Goal: Transaction & Acquisition: Purchase product/service

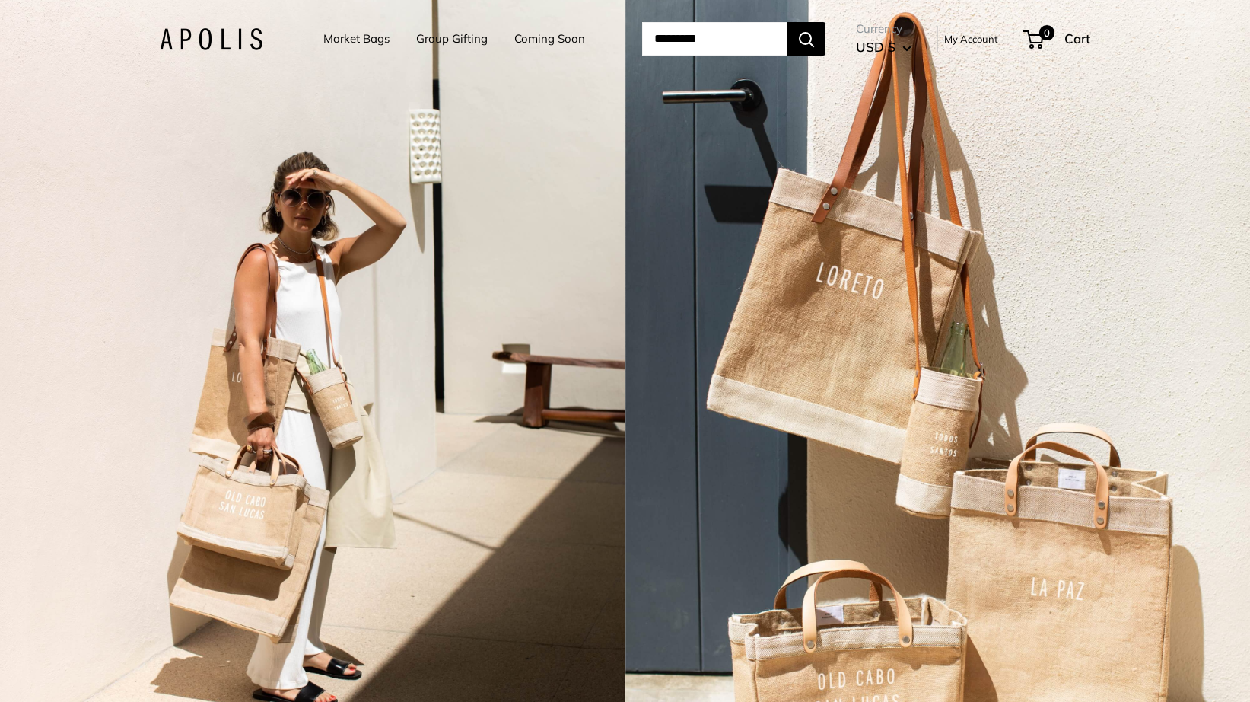
click at [332, 38] on link "Market Bags" at bounding box center [356, 38] width 66 height 21
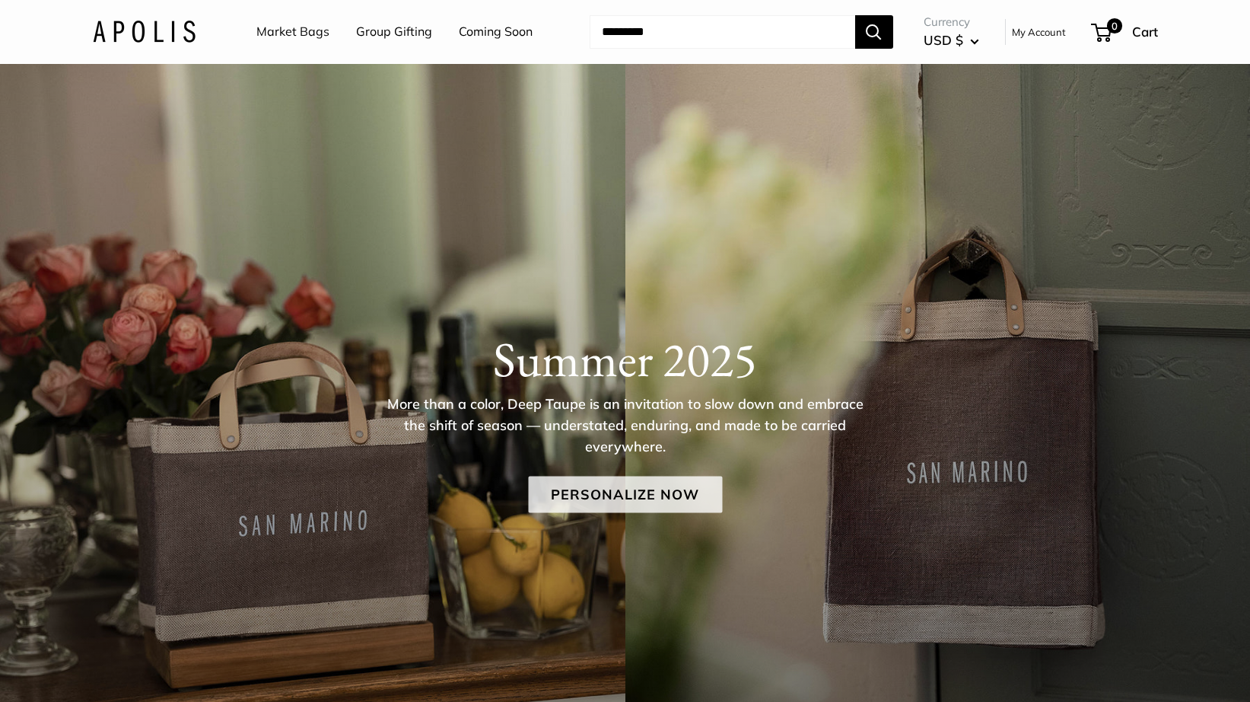
click at [607, 485] on link "Personalize Now" at bounding box center [625, 494] width 194 height 37
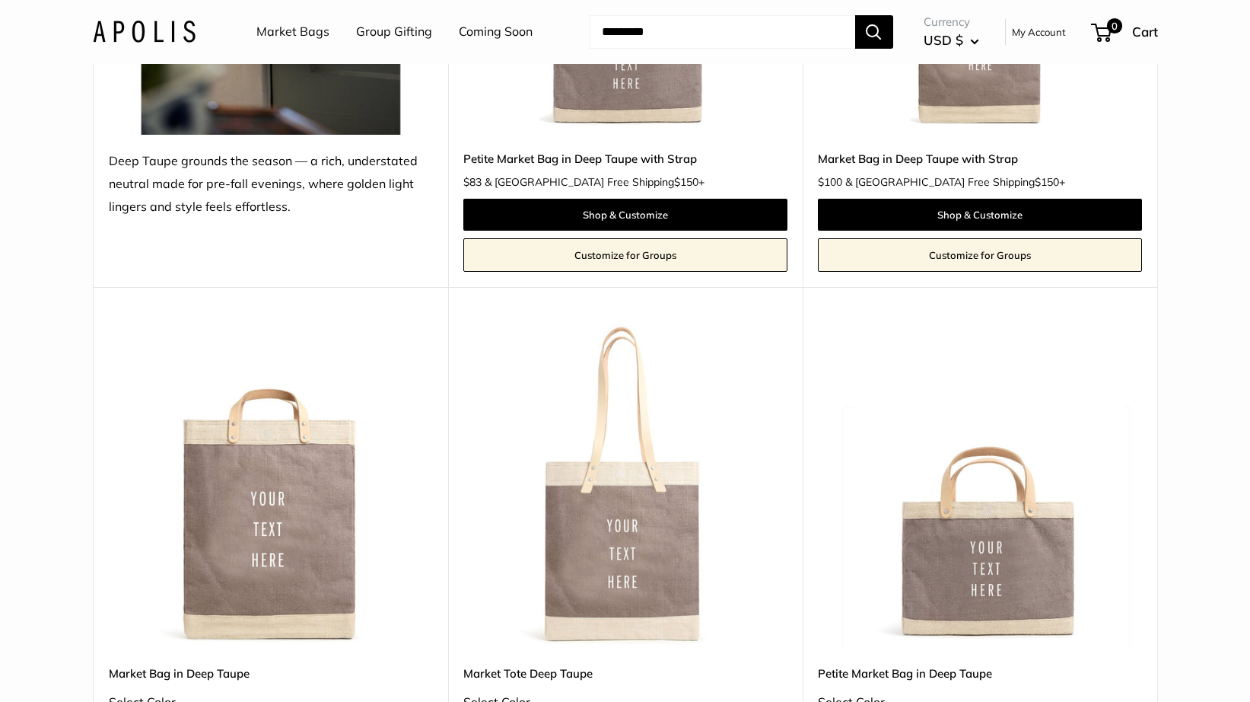
scroll to position [456, 0]
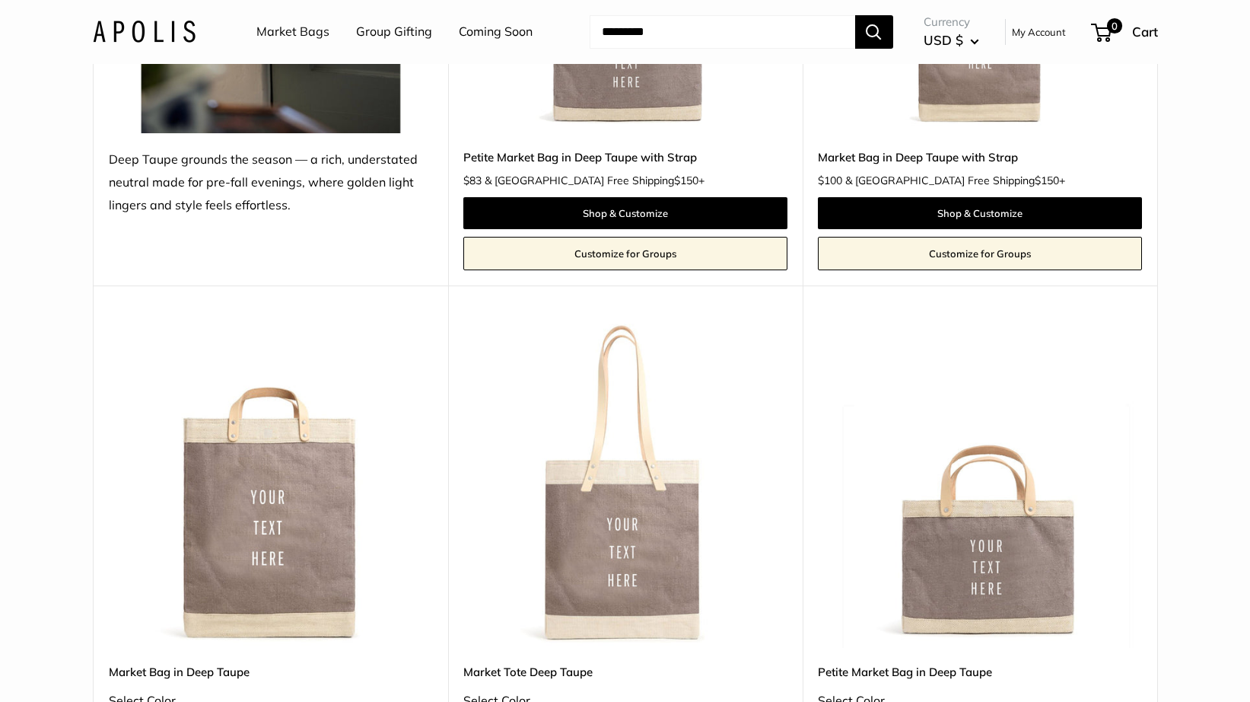
click at [0, 0] on img at bounding box center [0, 0] width 0 height 0
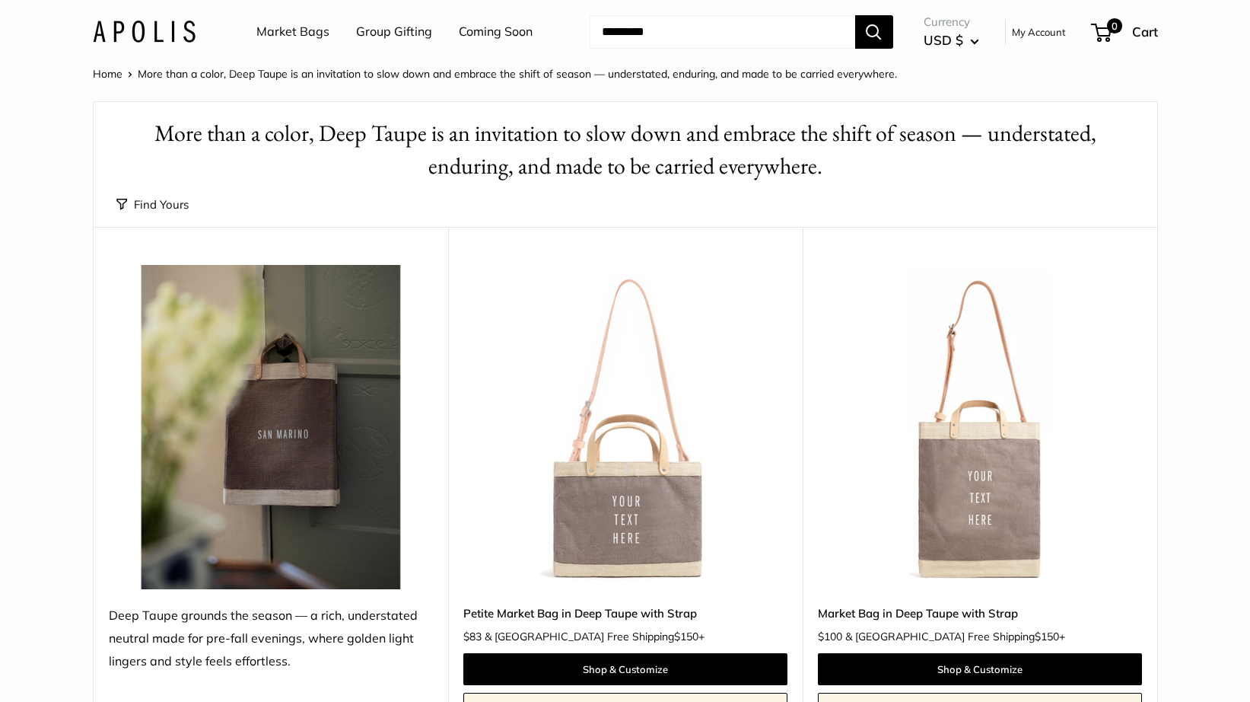
scroll to position [0, 0]
click at [0, 0] on img at bounding box center [0, 0] width 0 height 0
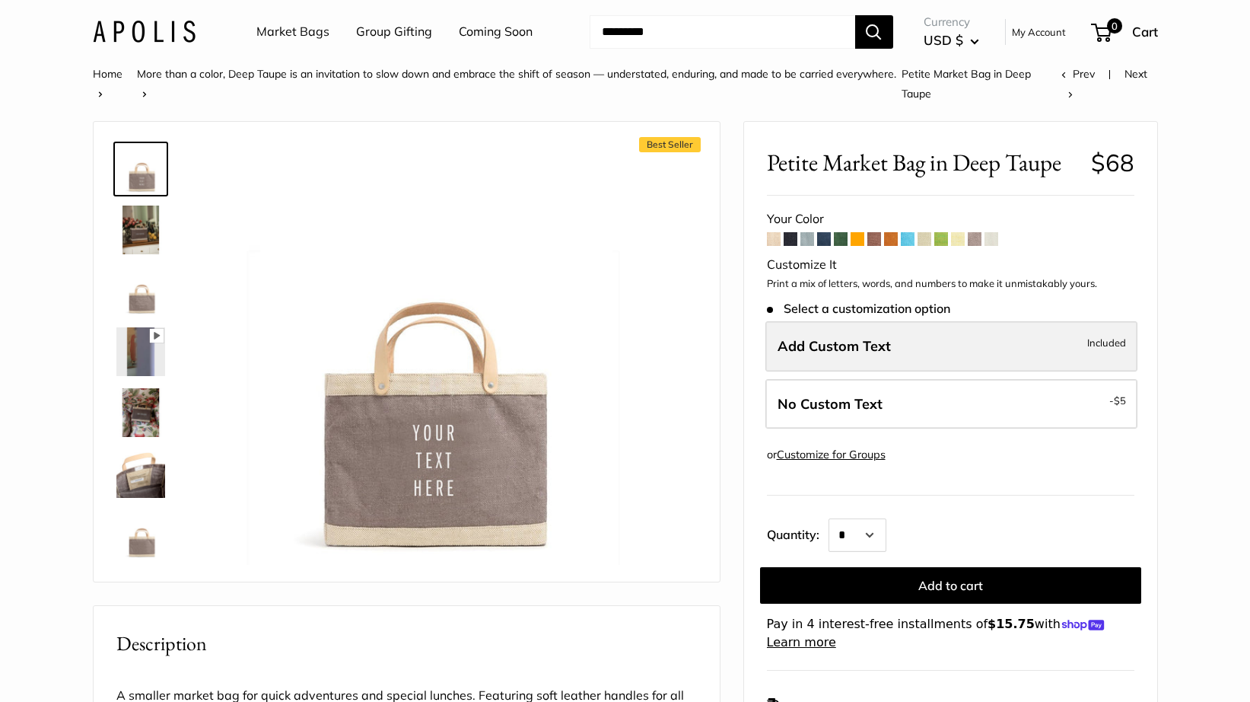
click at [948, 355] on label "Add Custom Text Included" at bounding box center [952, 346] width 372 height 50
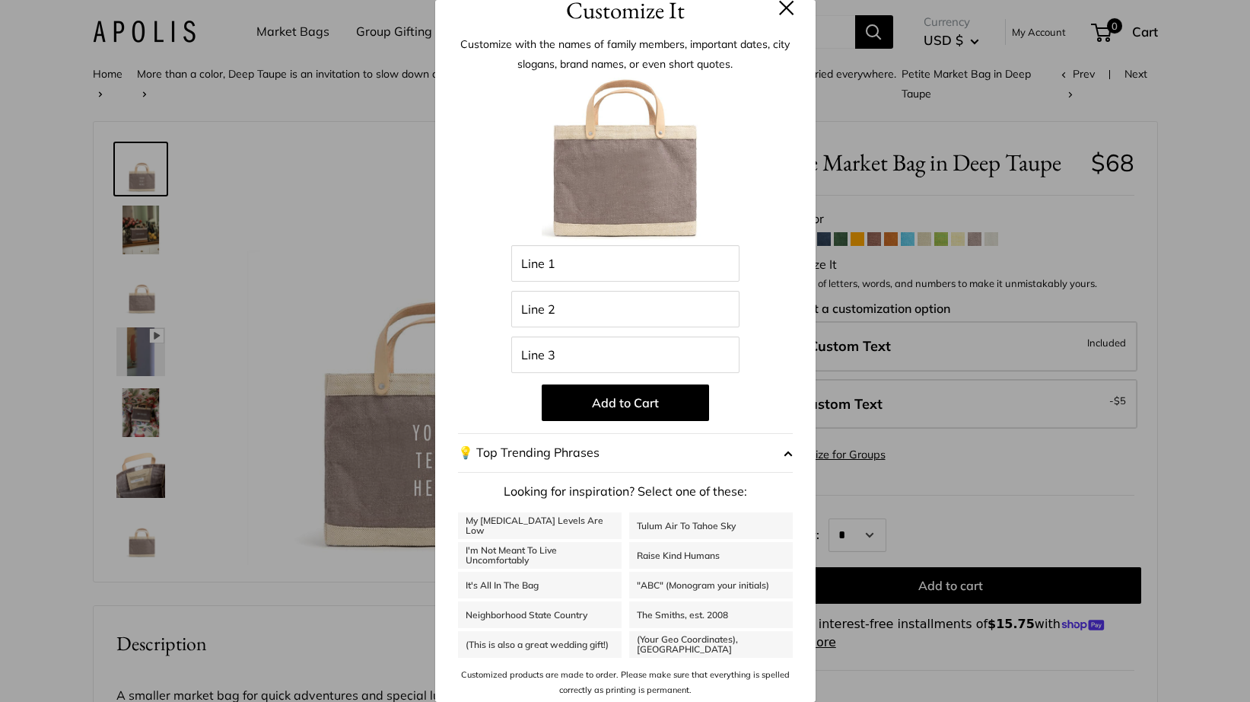
scroll to position [21, 0]
click at [788, 13] on button at bounding box center [786, 8] width 15 height 15
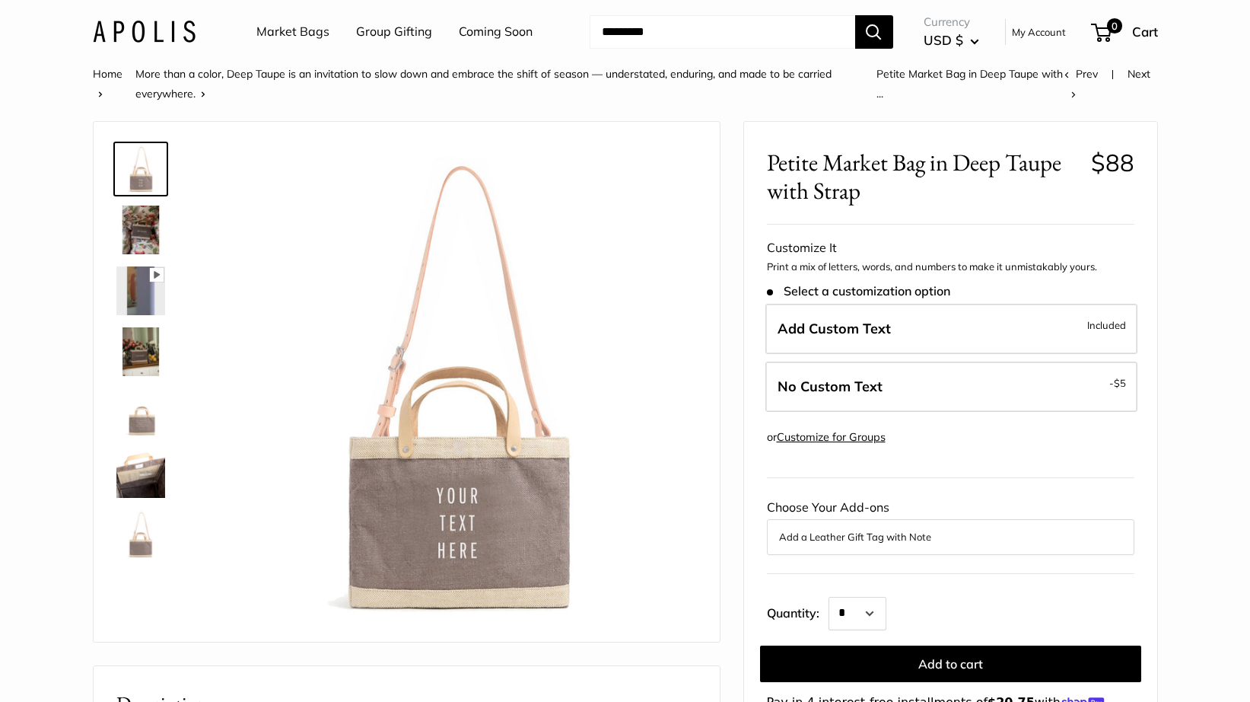
click at [132, 219] on img at bounding box center [140, 229] width 49 height 49
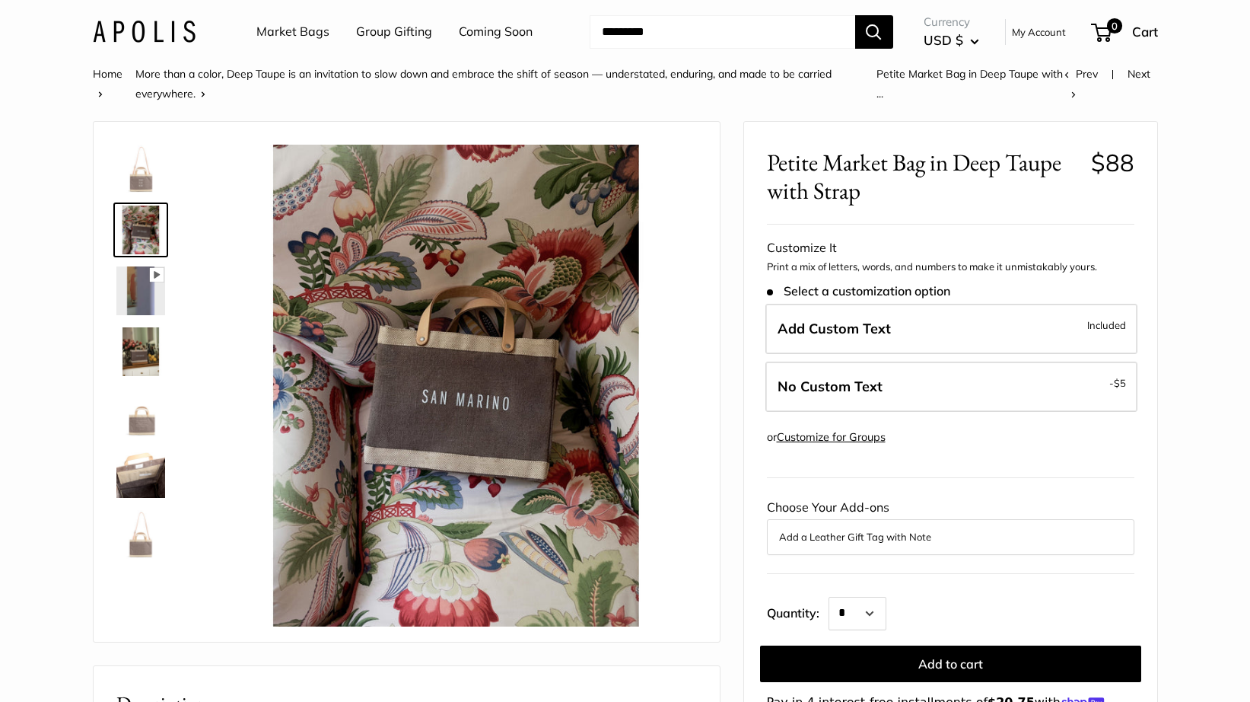
click at [144, 527] on img at bounding box center [140, 534] width 49 height 49
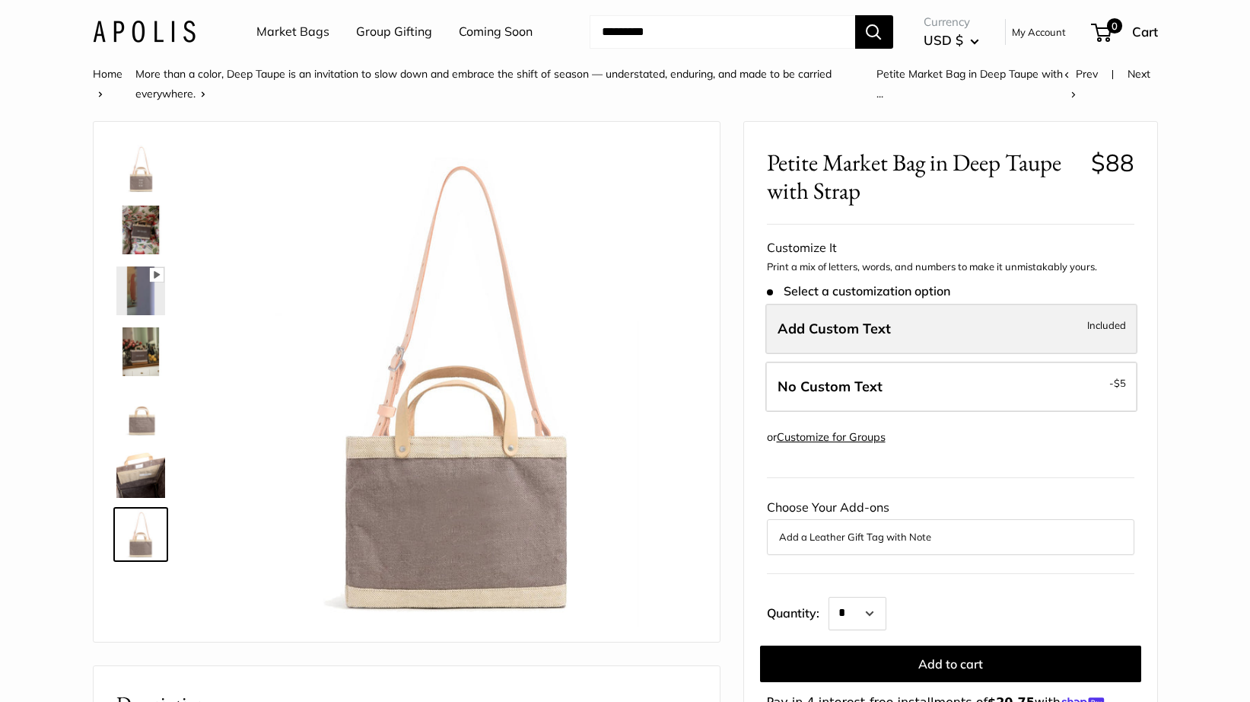
click at [1040, 322] on label "Add Custom Text Included" at bounding box center [952, 329] width 372 height 50
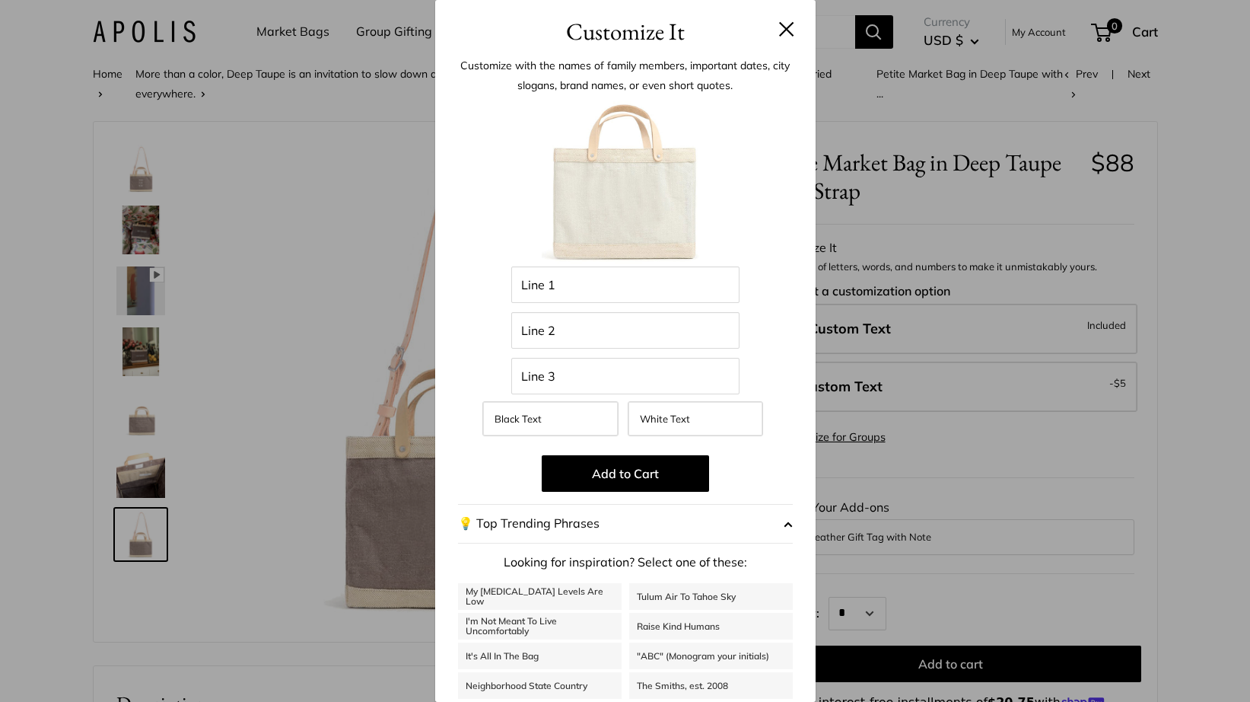
click at [780, 31] on button at bounding box center [786, 28] width 15 height 15
